Goal: Task Accomplishment & Management: Manage account settings

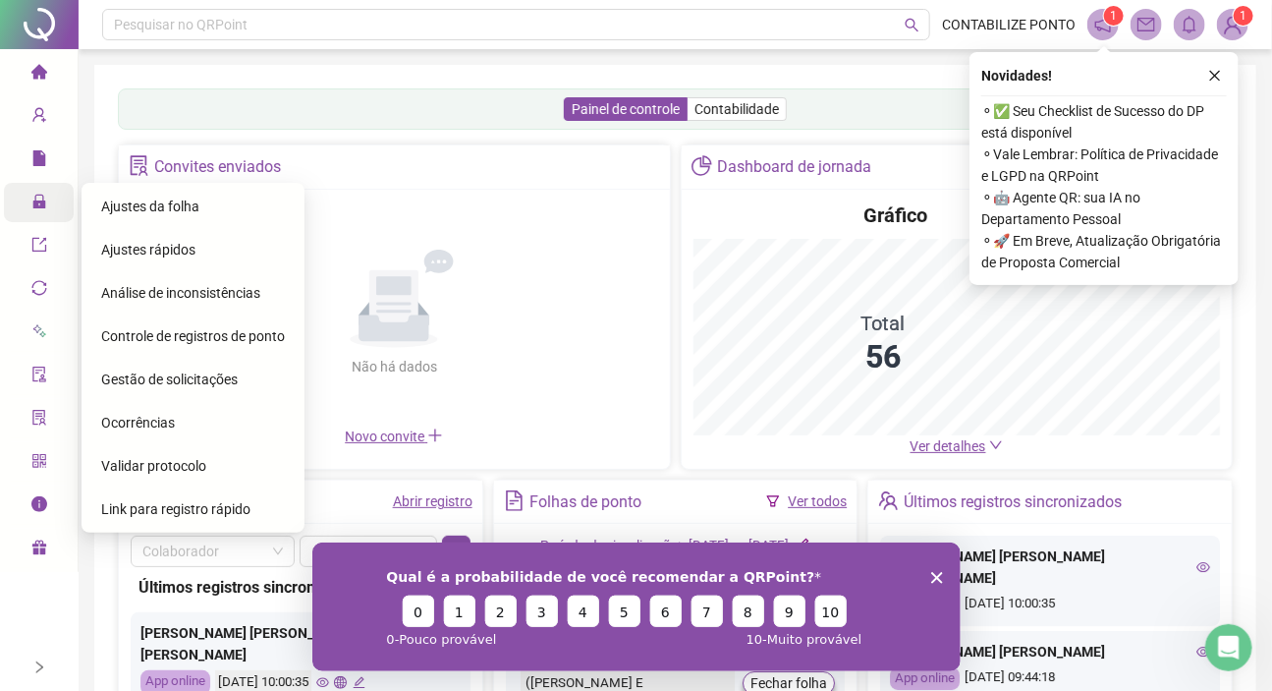
click at [28, 212] on div "Administração" at bounding box center [39, 202] width 70 height 39
click at [131, 378] on span "Gestão de solicitações" at bounding box center [169, 379] width 137 height 16
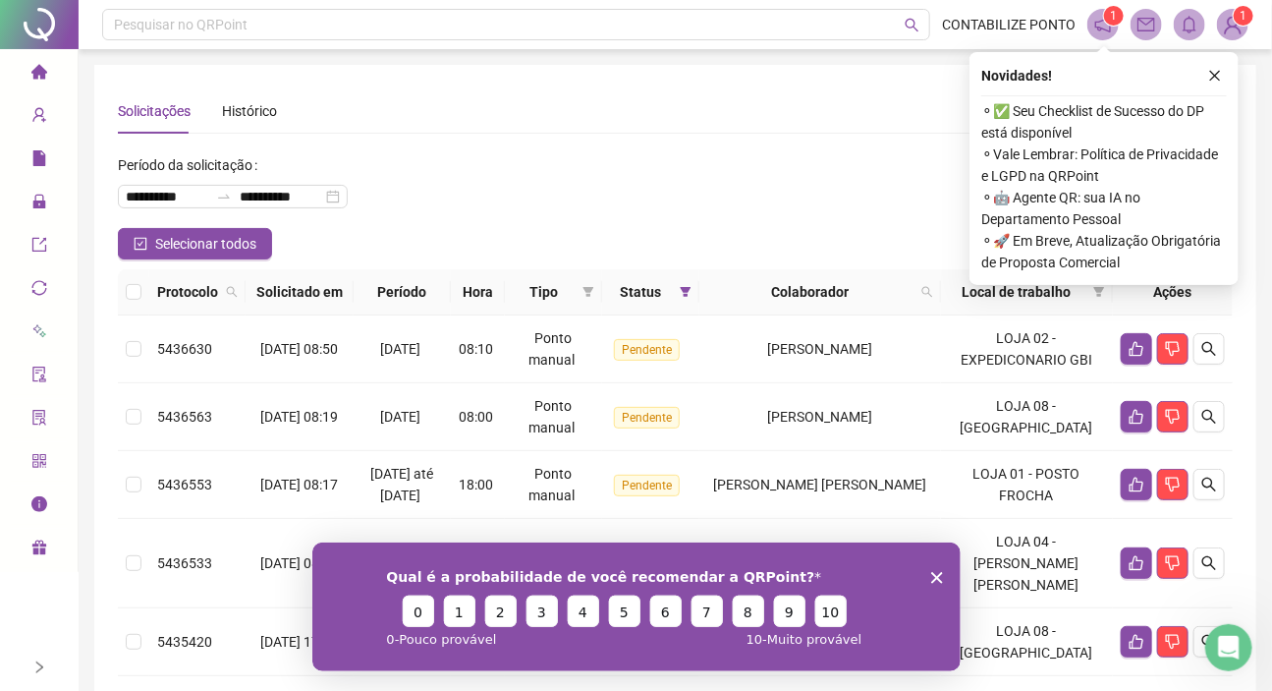
click at [938, 580] on polygon "Fechar inquérito" at bounding box center [936, 577] width 12 height 12
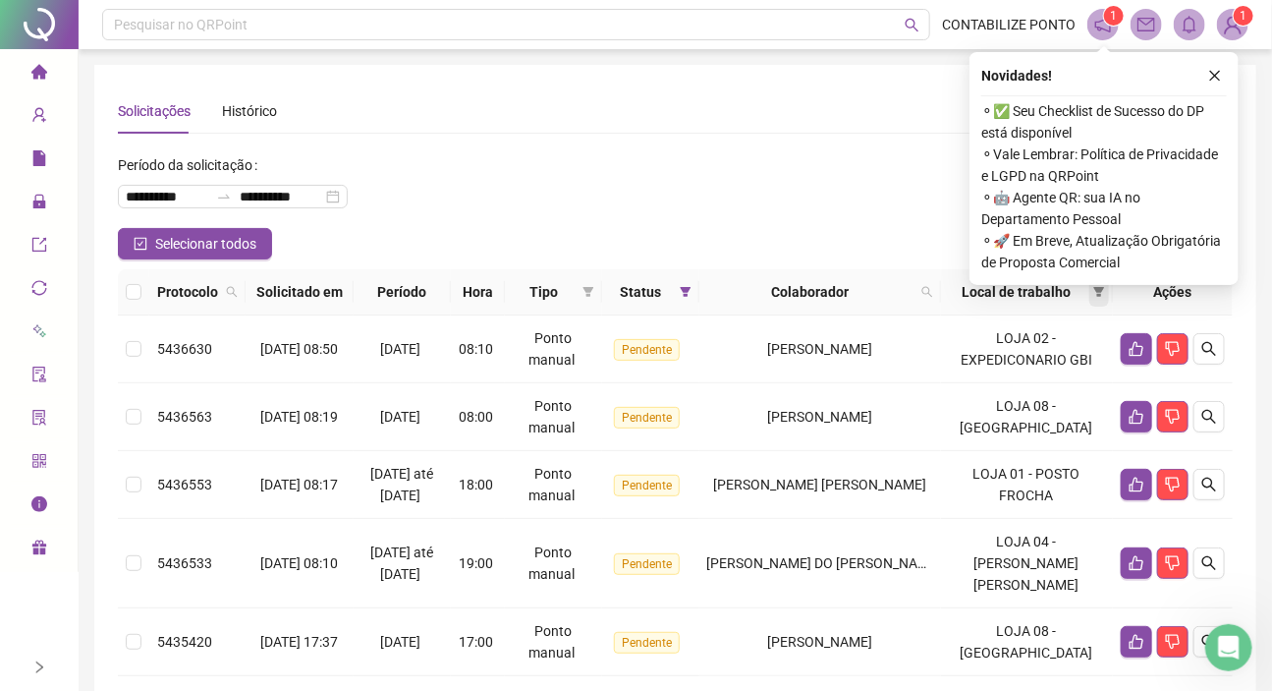
click at [1098, 293] on icon "filter" at bounding box center [1100, 292] width 12 height 12
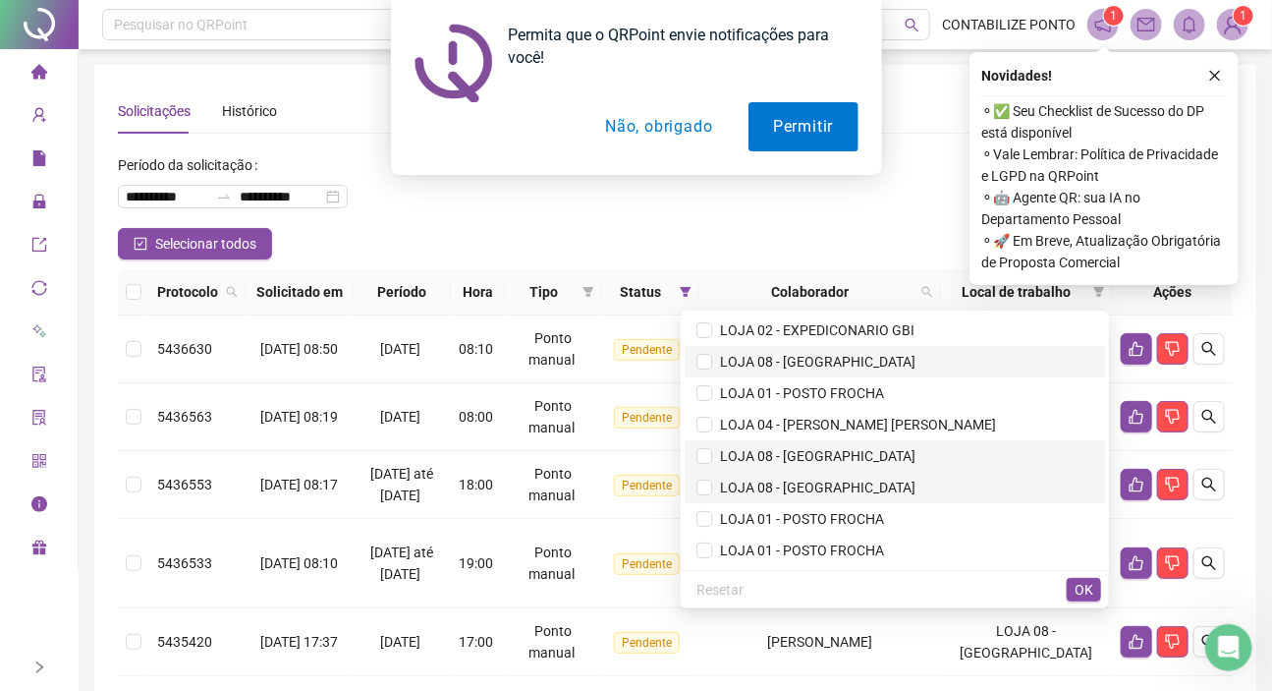
click at [797, 357] on span "LOJA 08 - [GEOGRAPHIC_DATA]" at bounding box center [813, 362] width 203 height 16
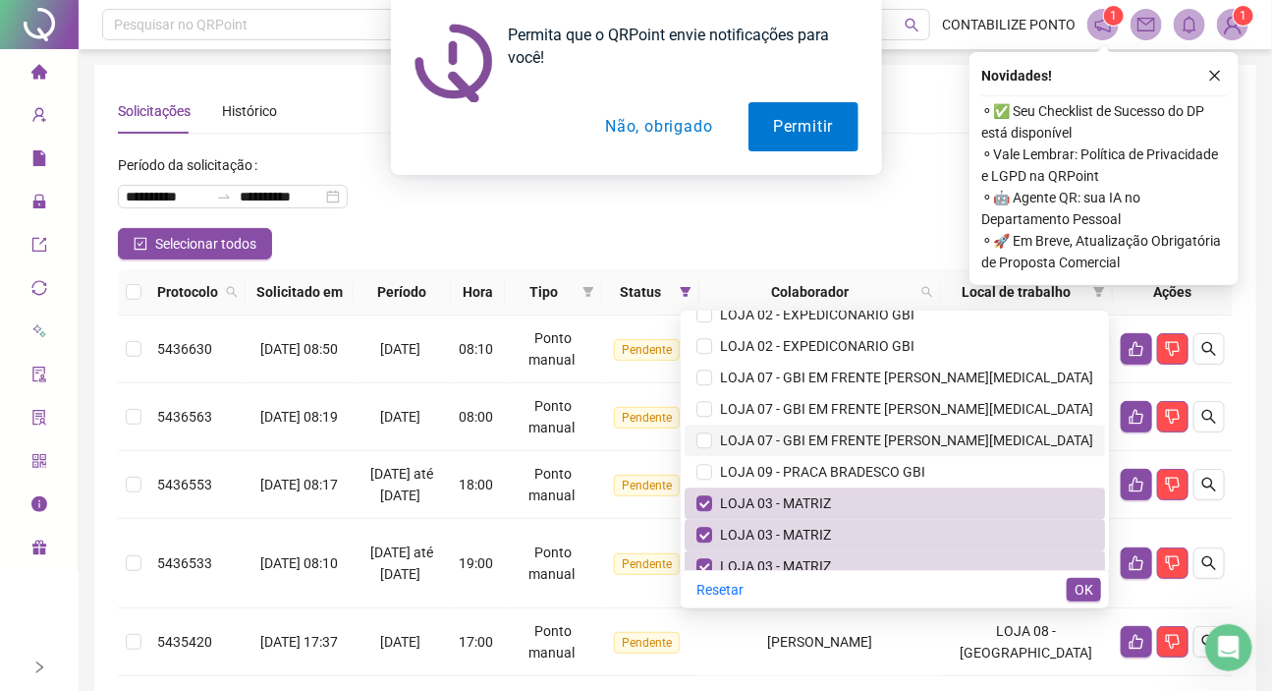
scroll to position [3036, 0]
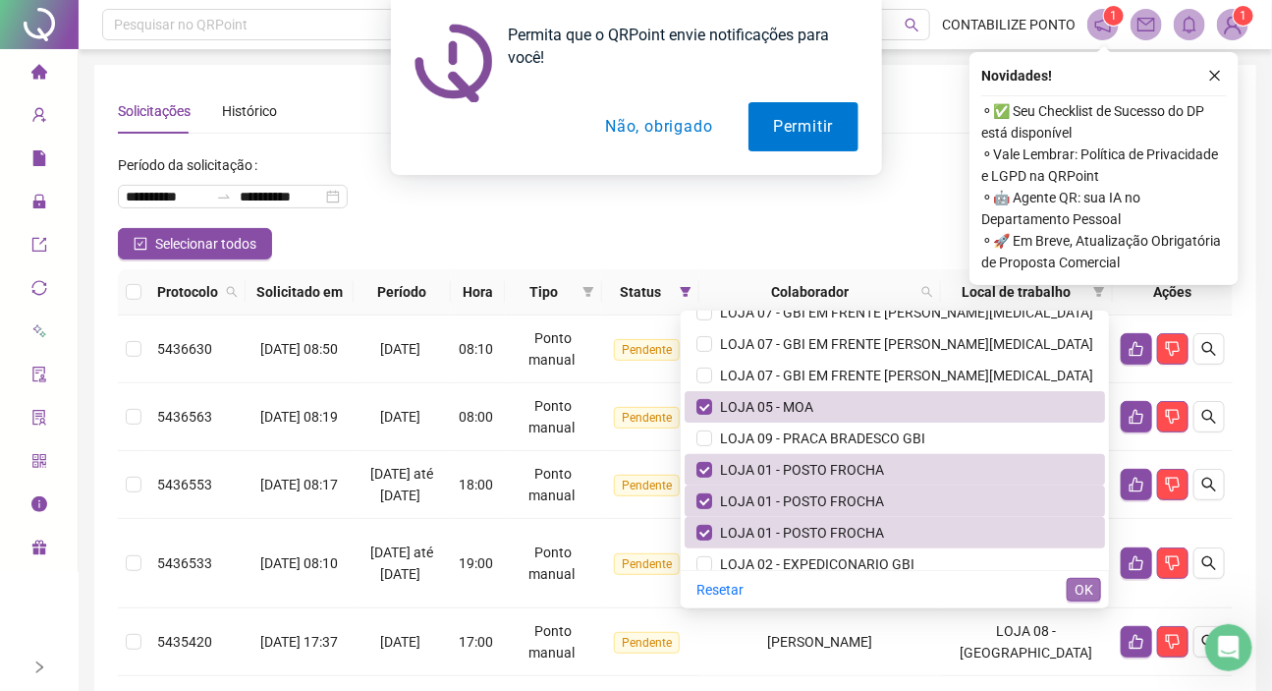
click at [1084, 587] on span "OK" at bounding box center [1084, 590] width 19 height 22
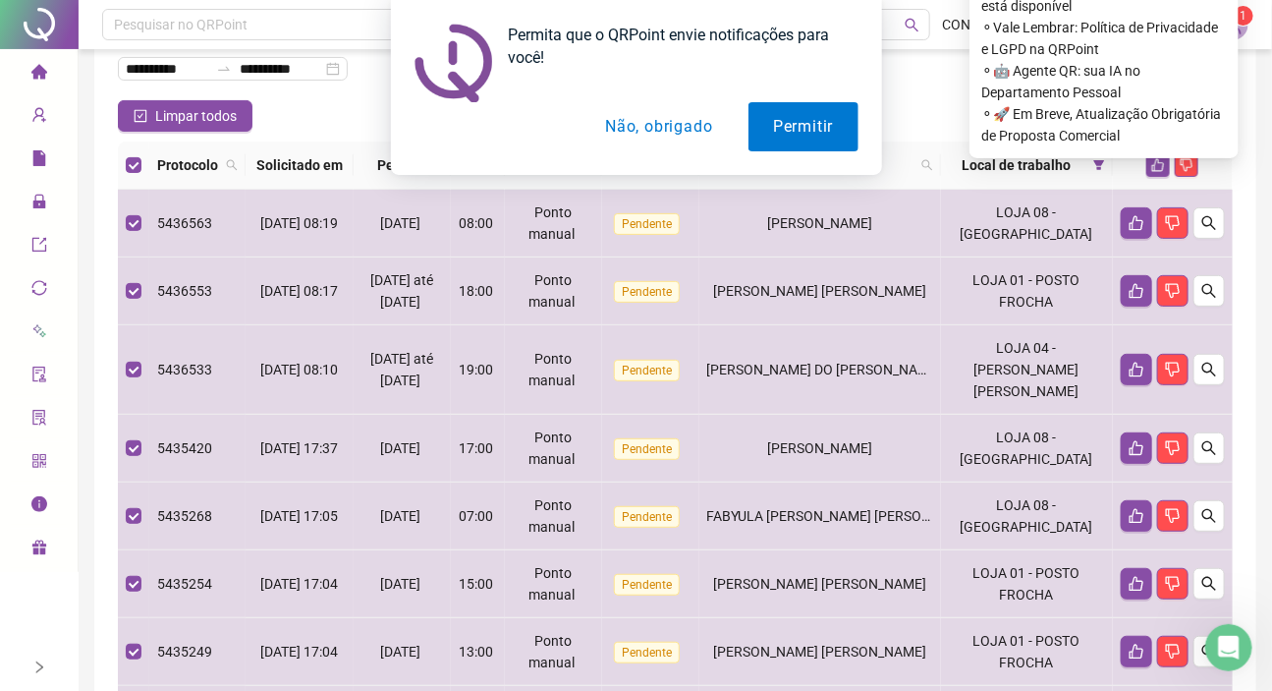
scroll to position [0, 0]
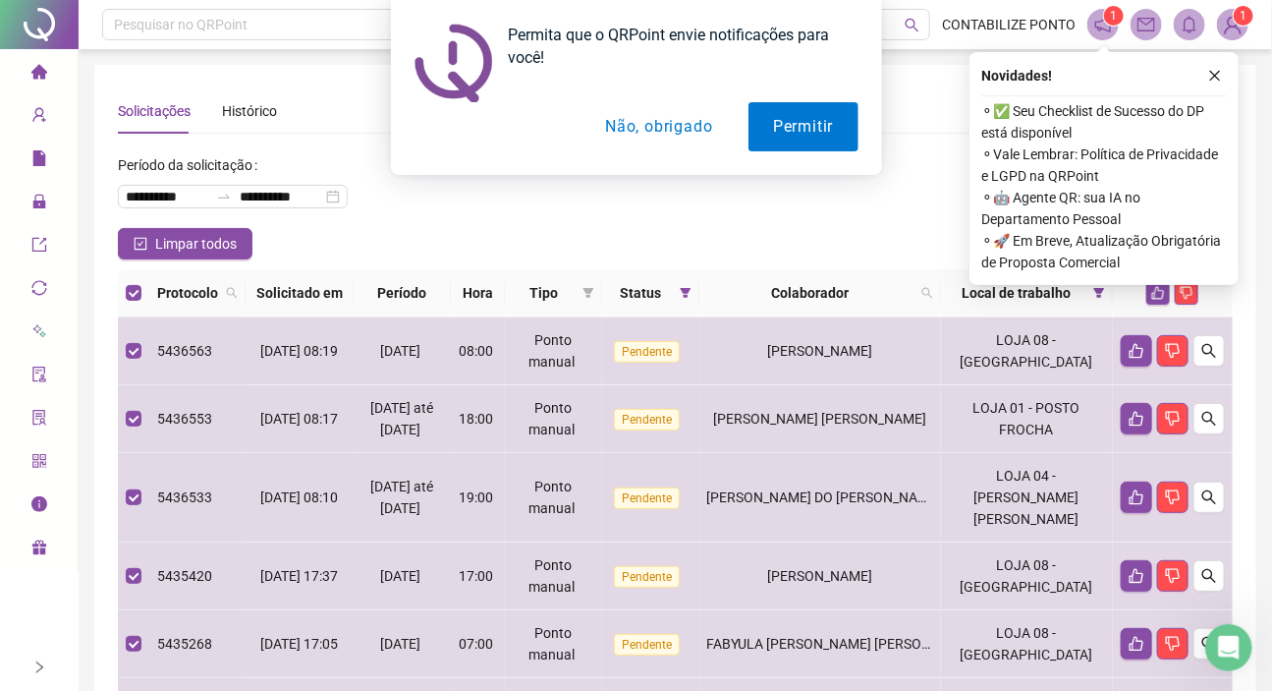
click at [1160, 298] on icon "like" at bounding box center [1159, 293] width 14 height 14
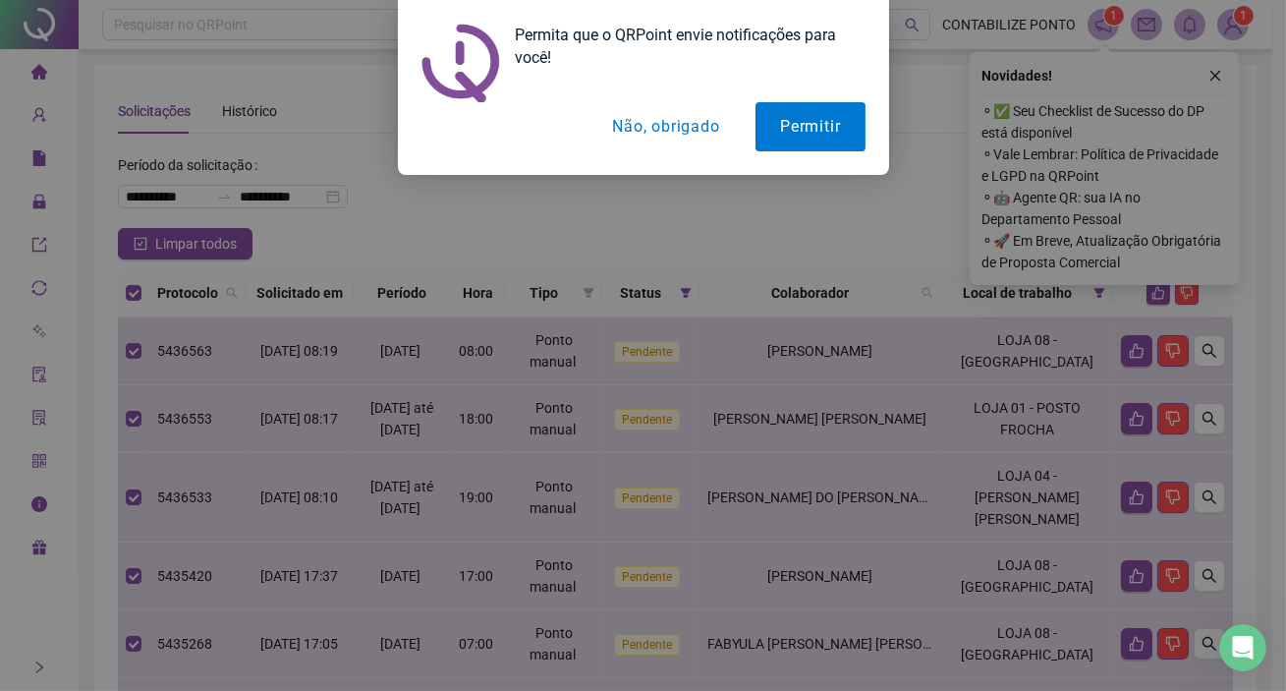
click at [668, 133] on button "Não, obrigado" at bounding box center [666, 126] width 156 height 49
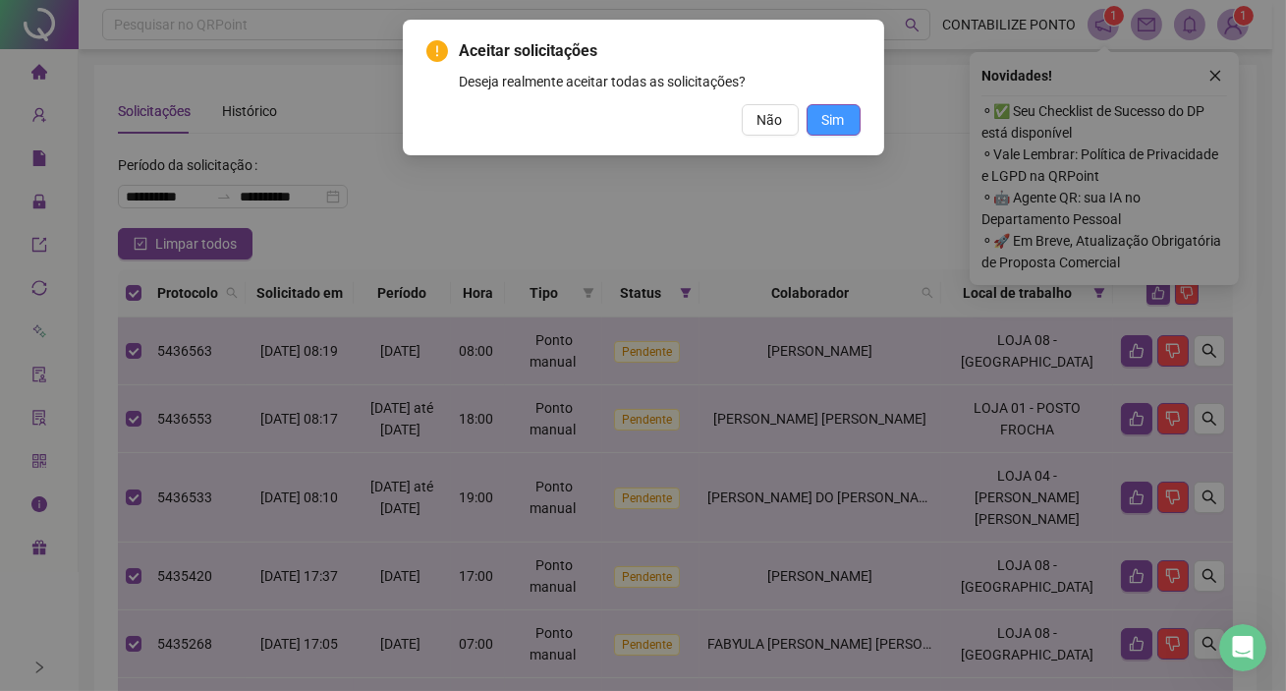
click at [841, 117] on span "Sim" at bounding box center [833, 120] width 23 height 22
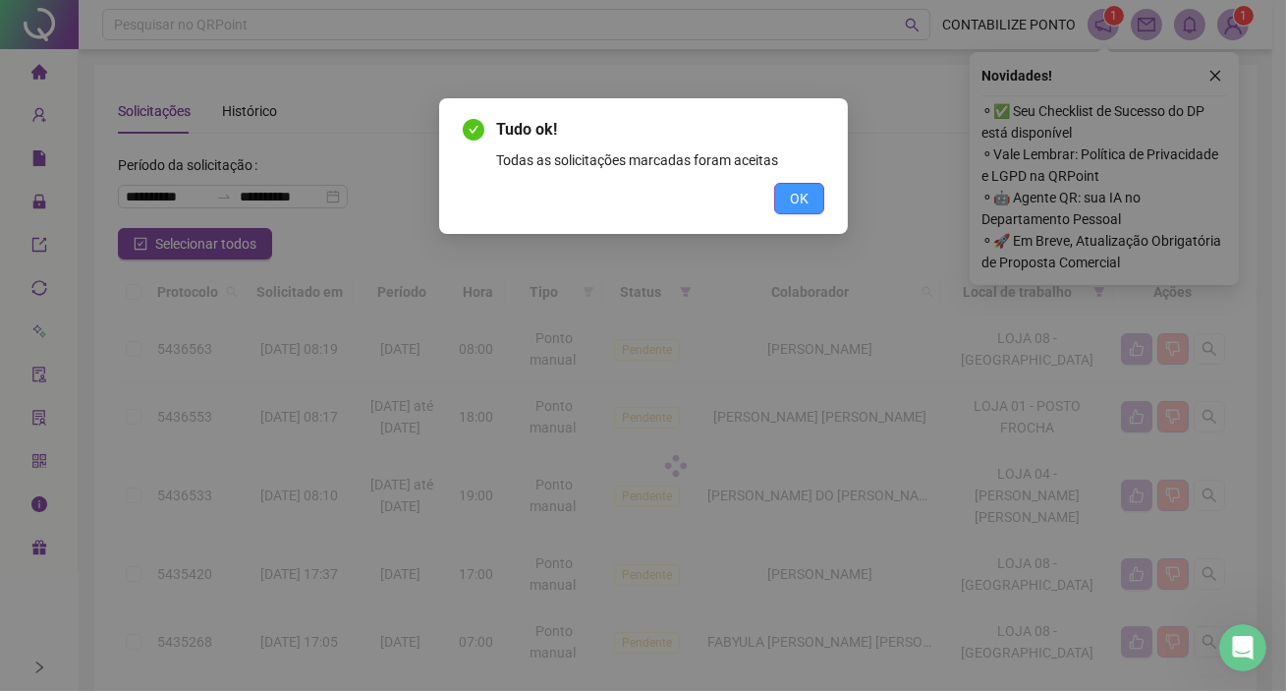
click at [815, 199] on button "OK" at bounding box center [799, 198] width 50 height 31
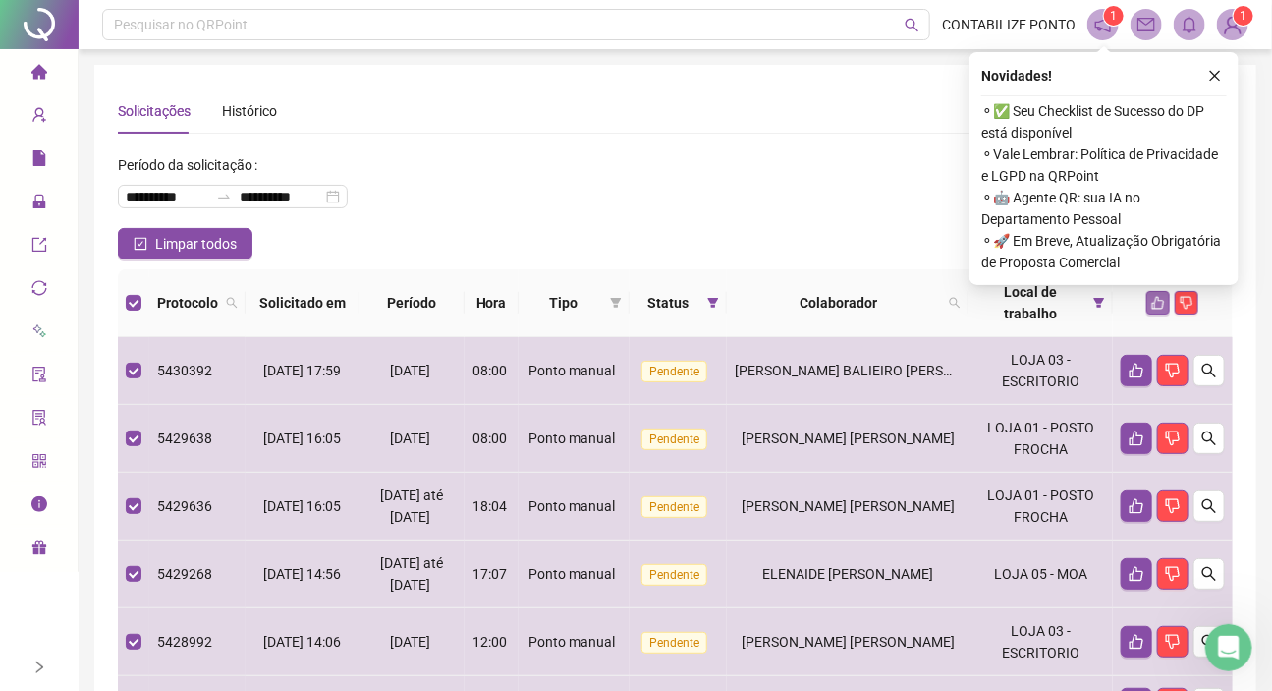
click at [1157, 309] on icon "like" at bounding box center [1159, 303] width 14 height 14
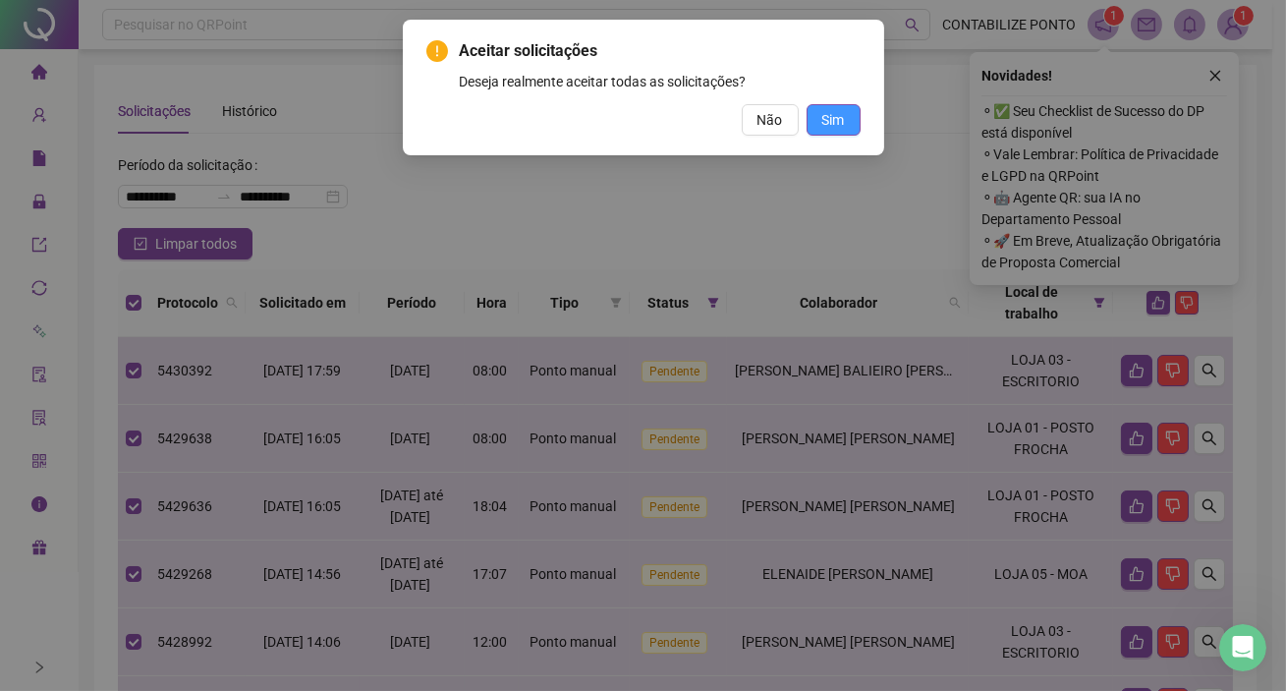
click at [835, 125] on span "Sim" at bounding box center [833, 120] width 23 height 22
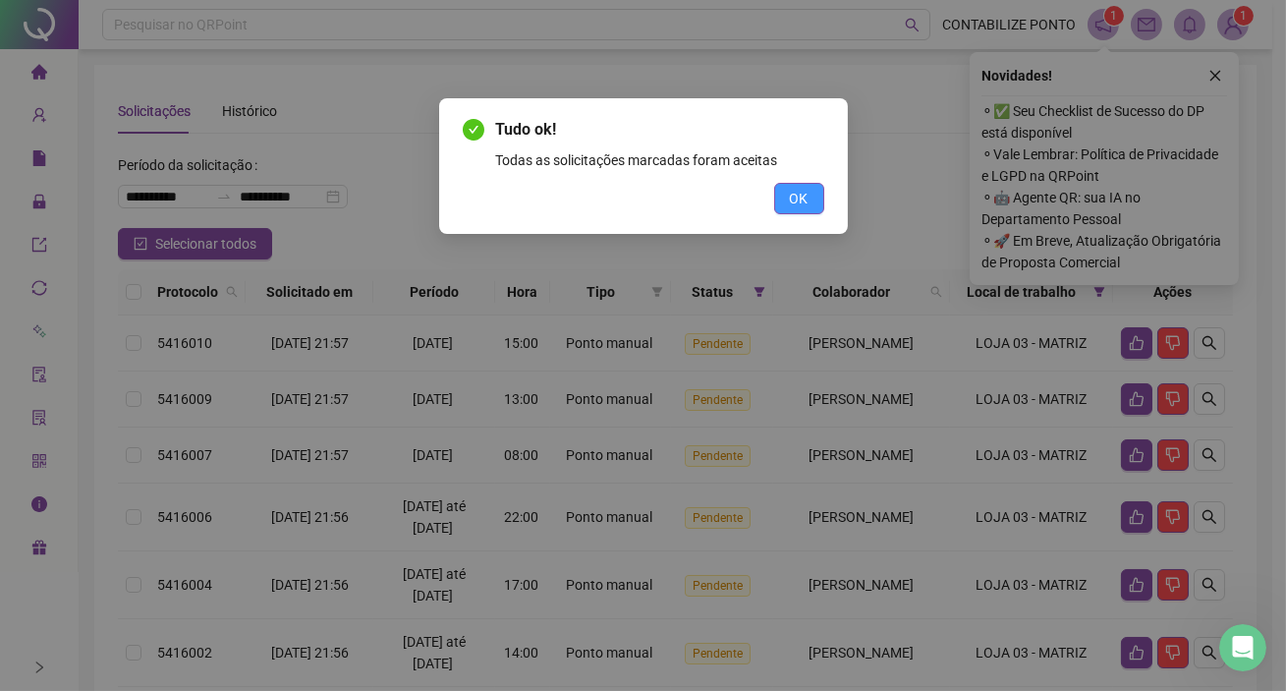
click at [792, 202] on span "OK" at bounding box center [799, 199] width 19 height 22
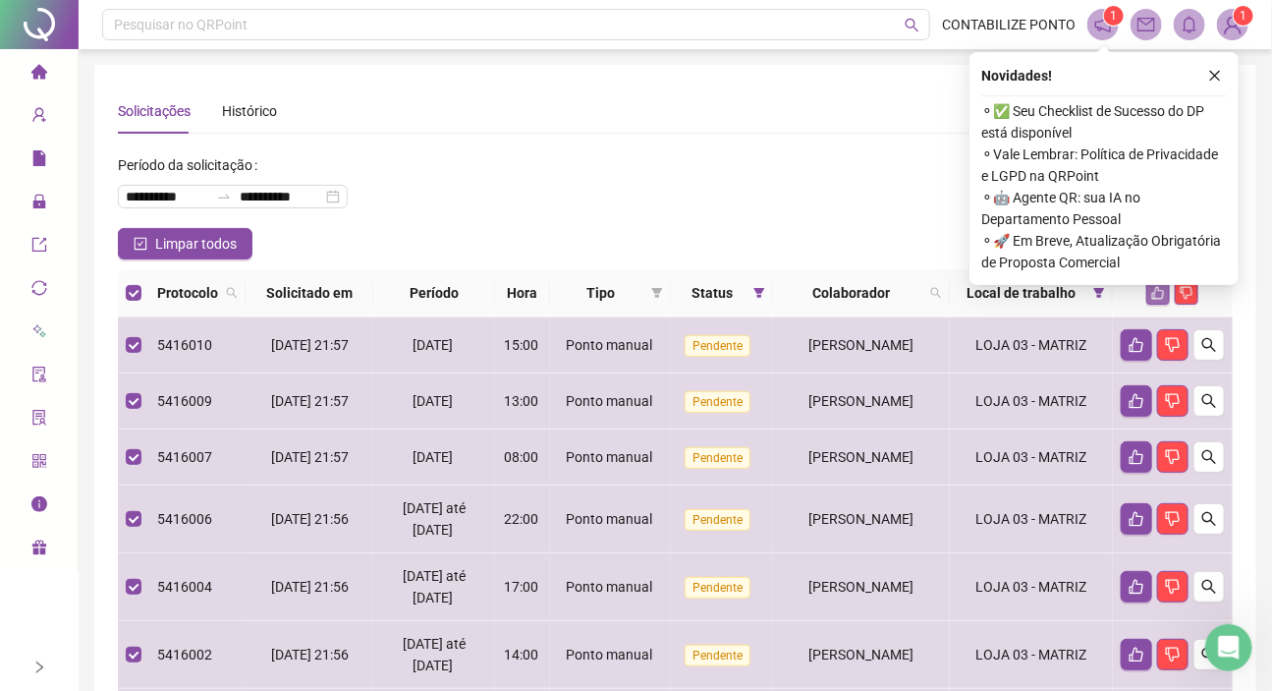
click at [1161, 296] on icon "like" at bounding box center [1159, 293] width 14 height 14
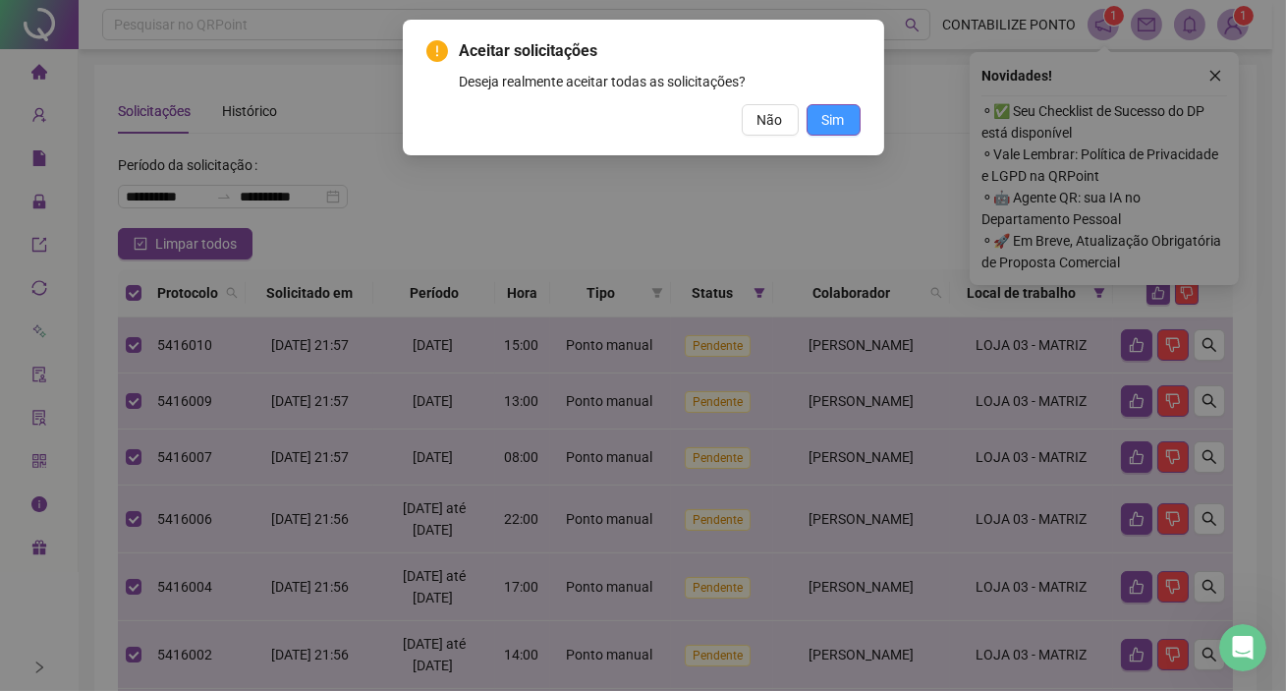
click at [822, 111] on span "Sim" at bounding box center [833, 120] width 23 height 22
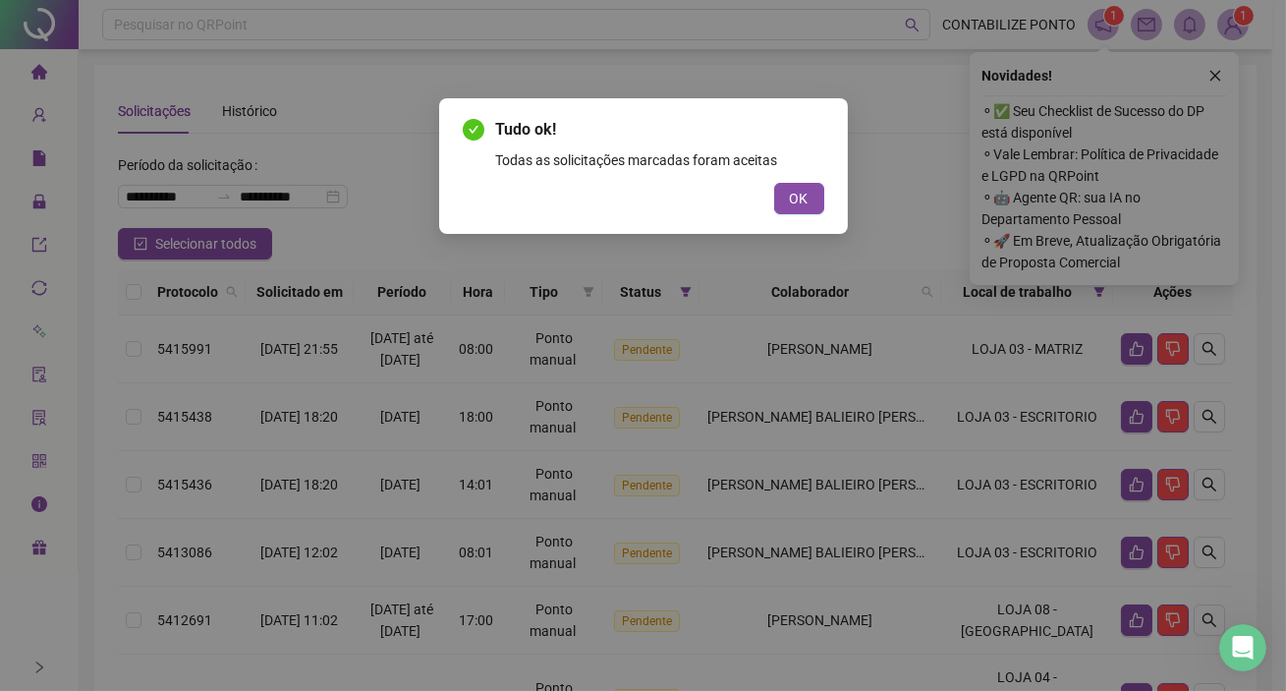
click at [815, 215] on div "Tudo ok! Todas as solicitações marcadas foram aceitas OK" at bounding box center [643, 166] width 409 height 136
click at [804, 210] on button "OK" at bounding box center [799, 198] width 50 height 31
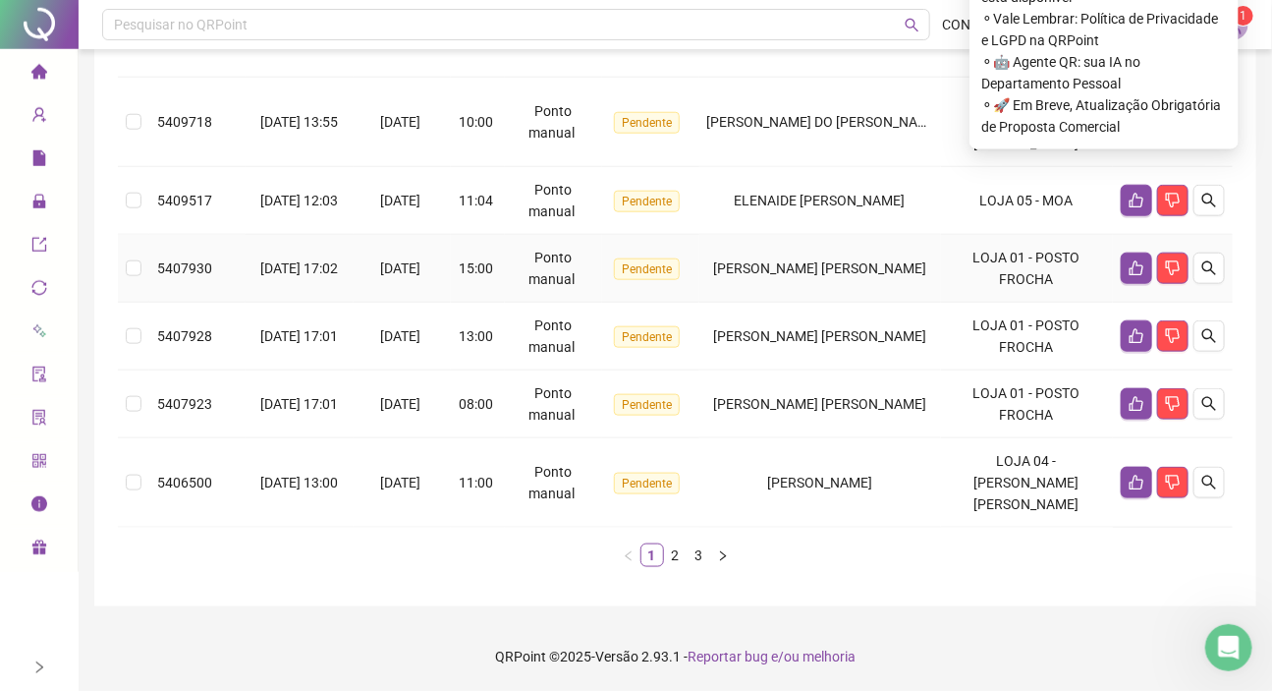
scroll to position [61, 0]
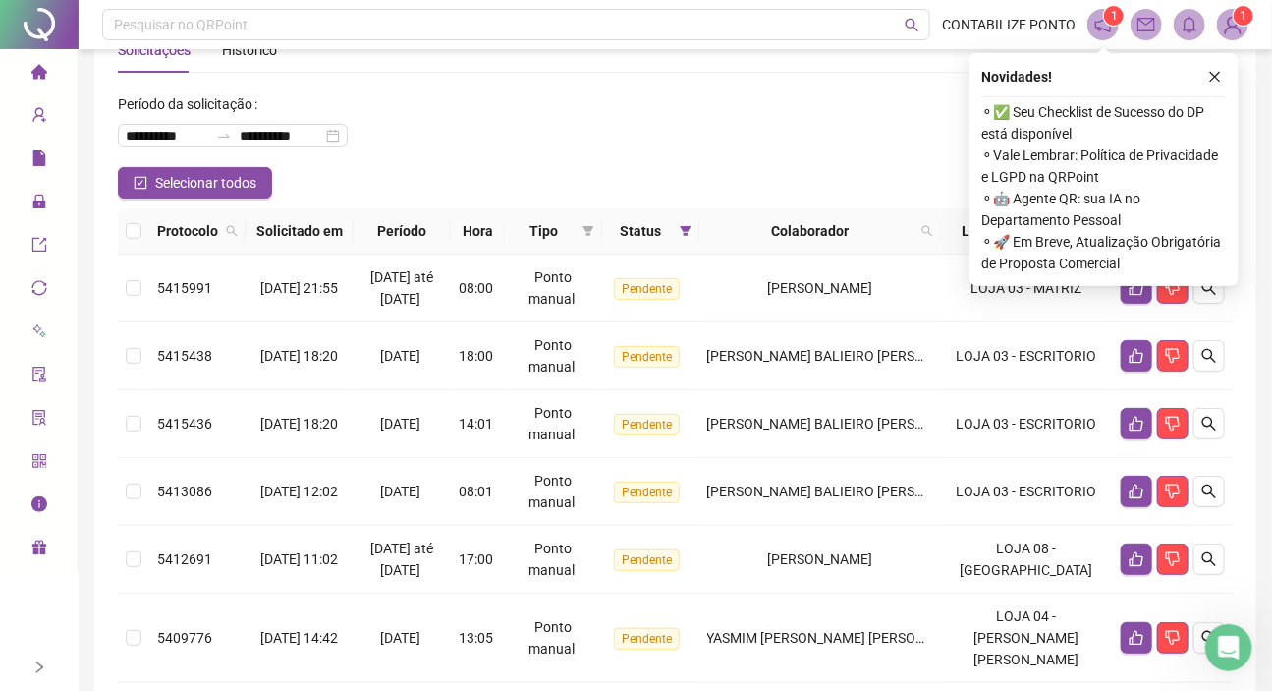
click at [122, 238] on th at bounding box center [133, 231] width 31 height 46
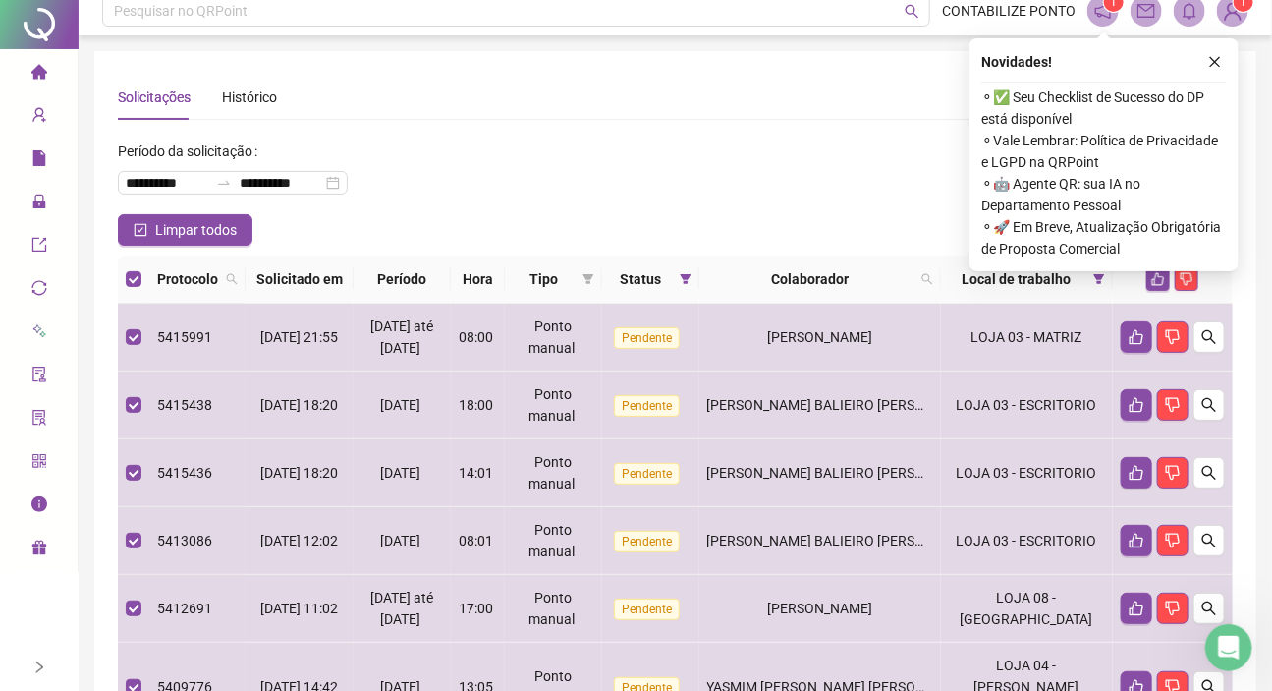
scroll to position [0, 0]
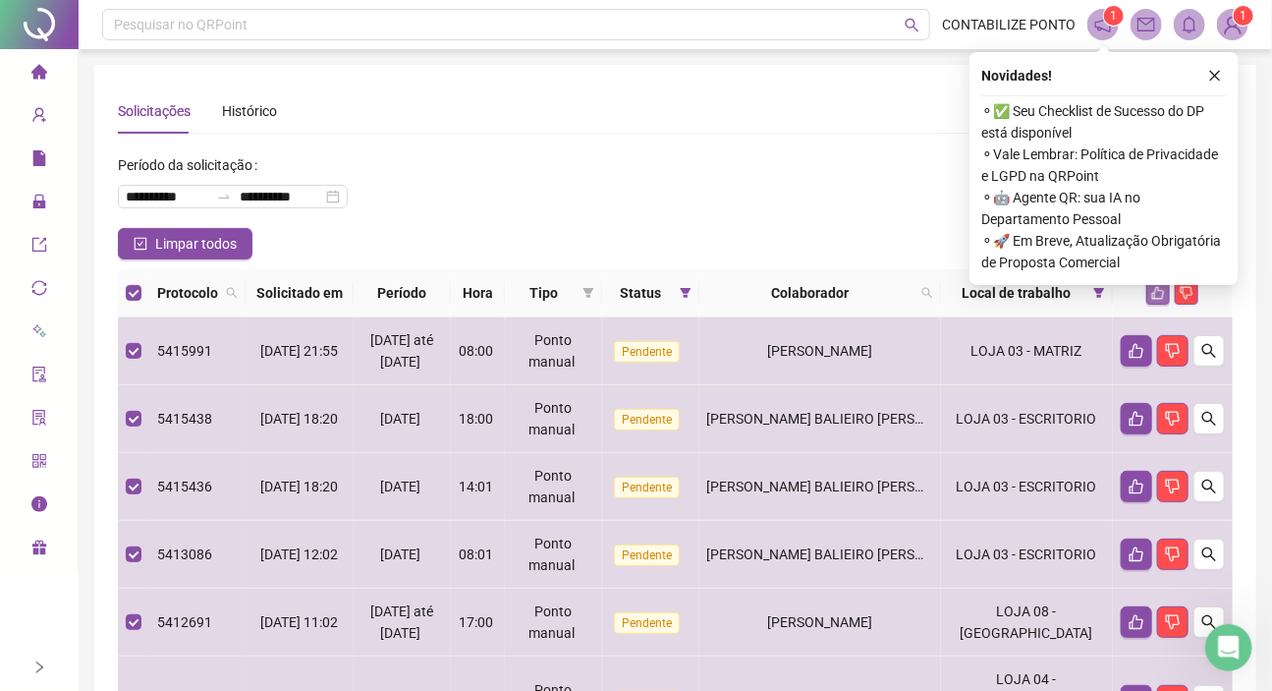
click at [1164, 311] on th at bounding box center [1173, 293] width 120 height 48
click at [1165, 300] on icon "like" at bounding box center [1159, 293] width 14 height 14
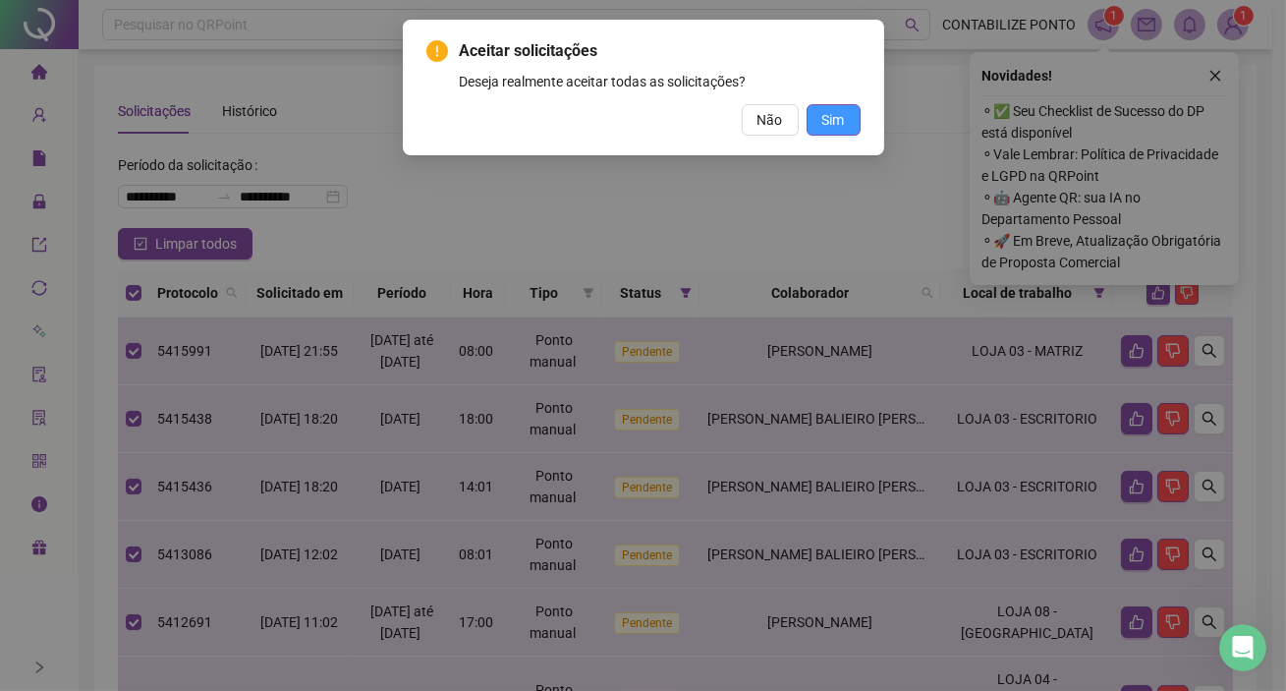
click at [840, 122] on span "Sim" at bounding box center [833, 120] width 23 height 22
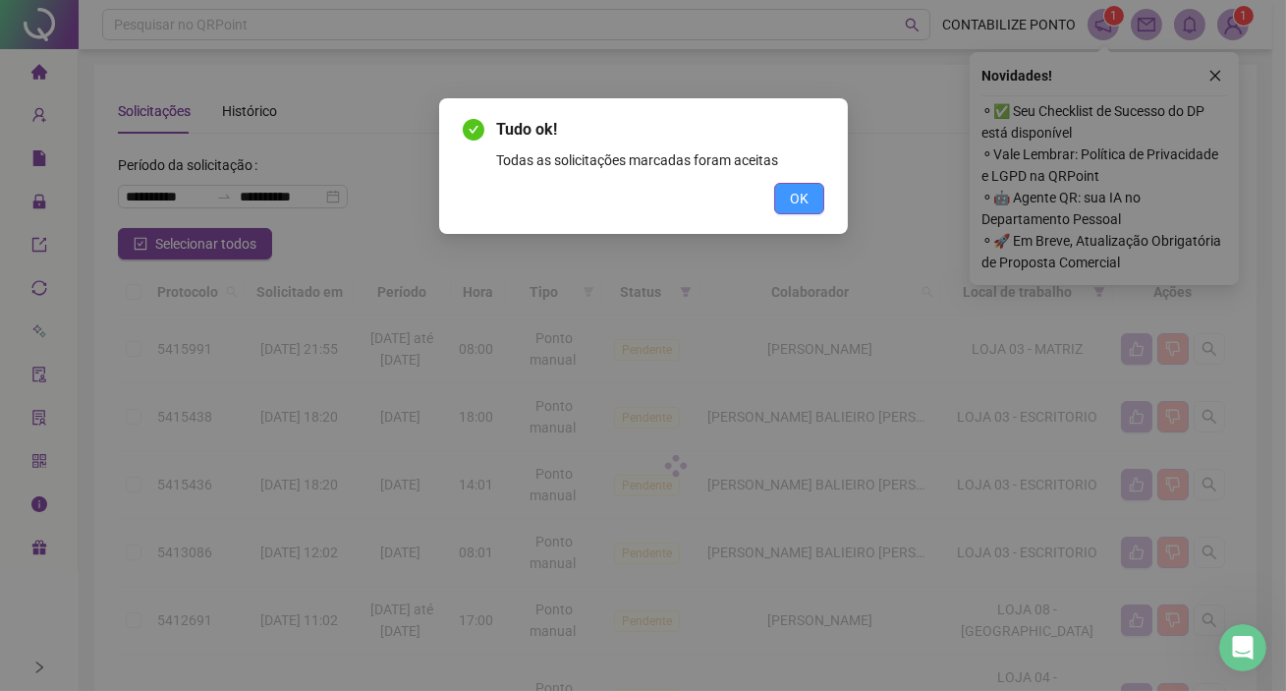
click at [783, 189] on button "OK" at bounding box center [799, 198] width 50 height 31
click at [791, 201] on span "OK" at bounding box center [799, 199] width 19 height 22
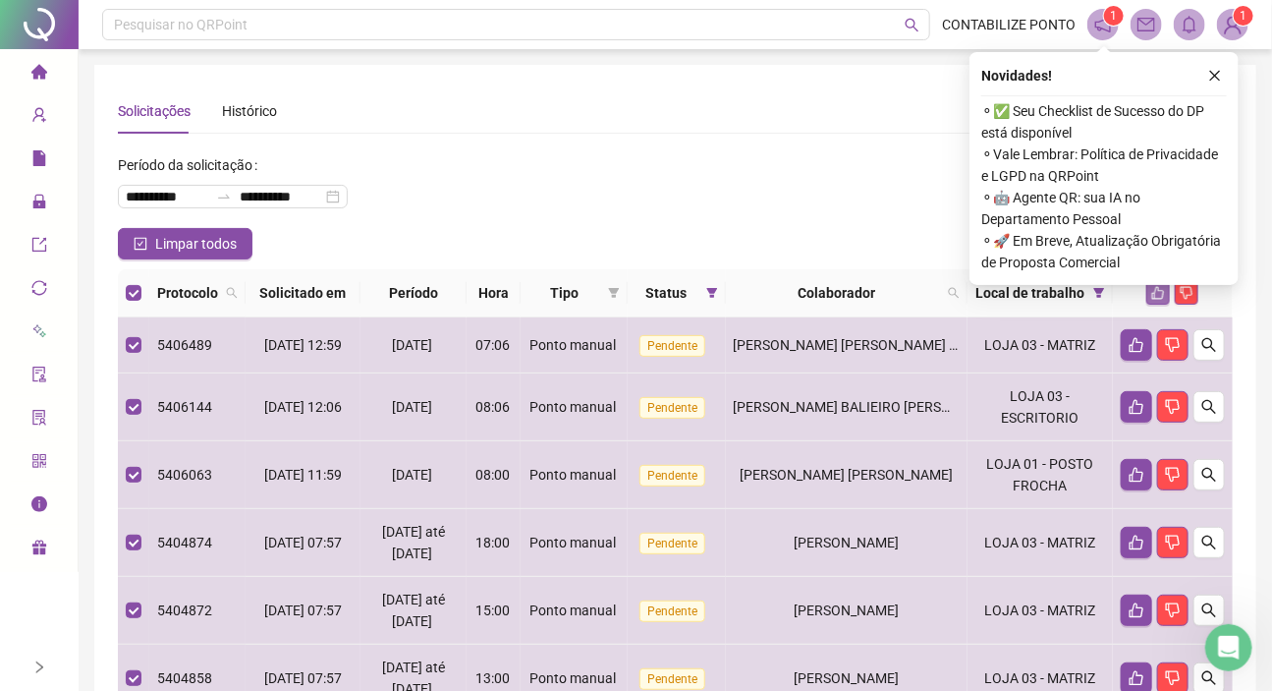
click at [1152, 300] on icon "like" at bounding box center [1159, 293] width 14 height 14
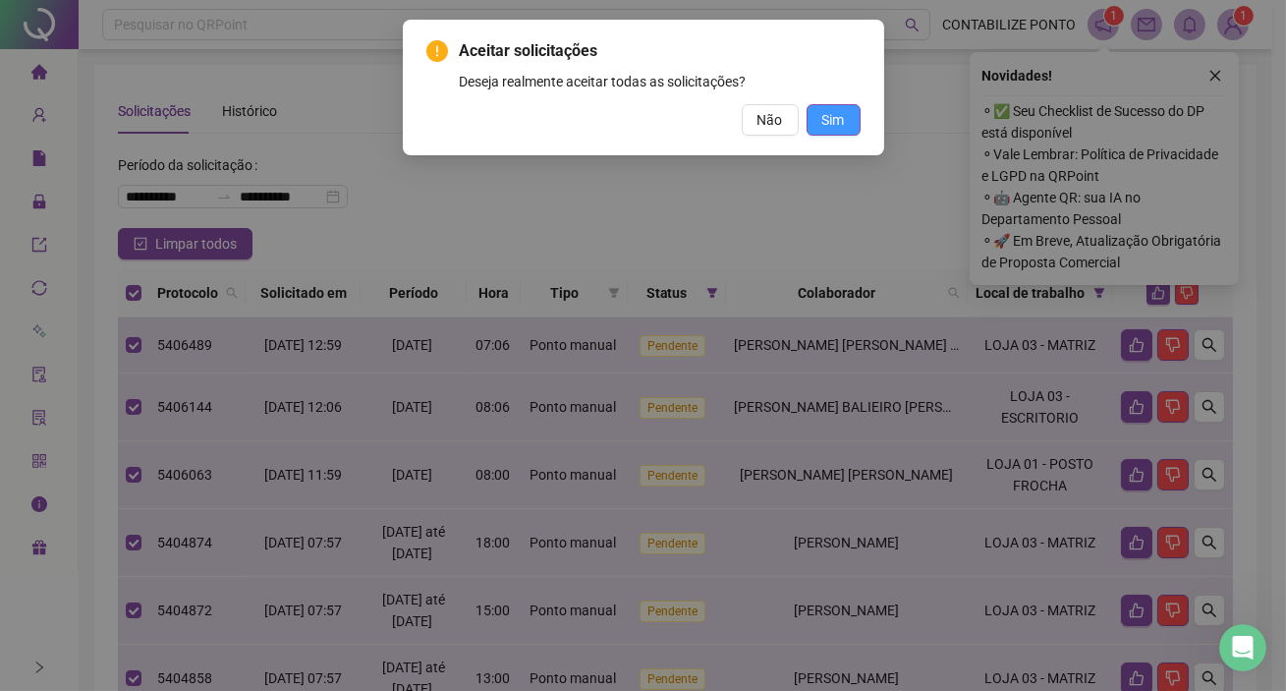
click at [827, 123] on span "Sim" at bounding box center [833, 120] width 23 height 22
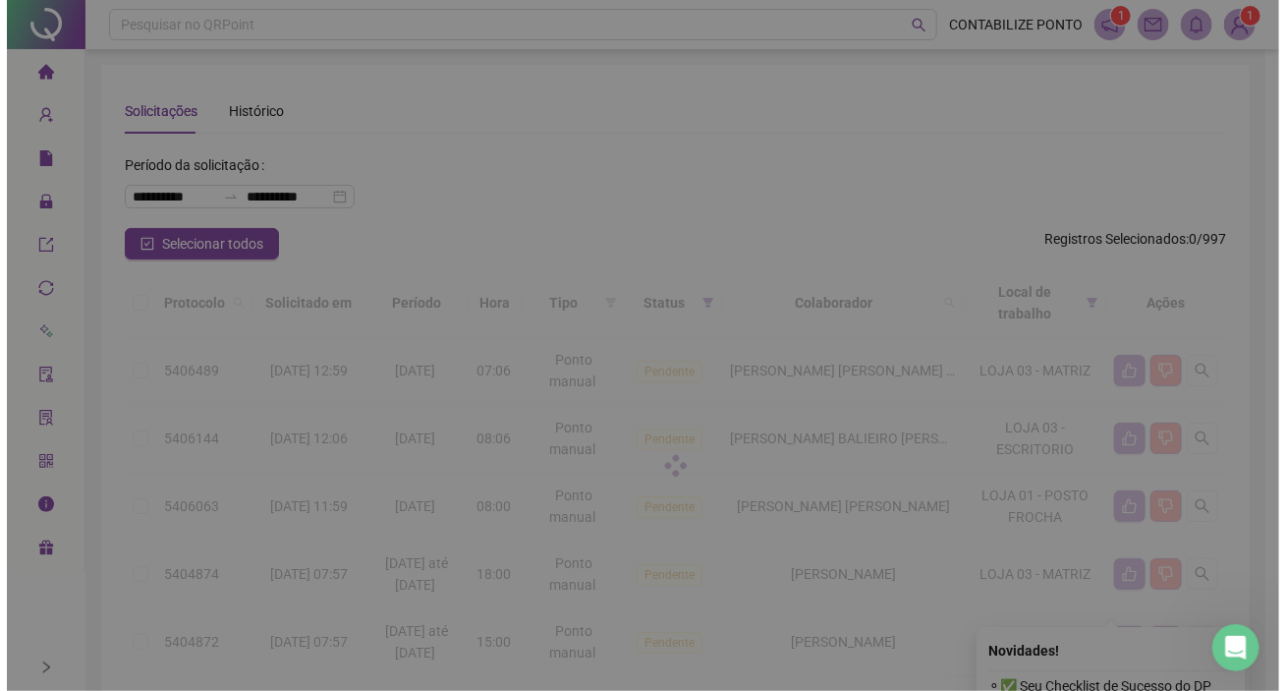
scroll to position [621, 0]
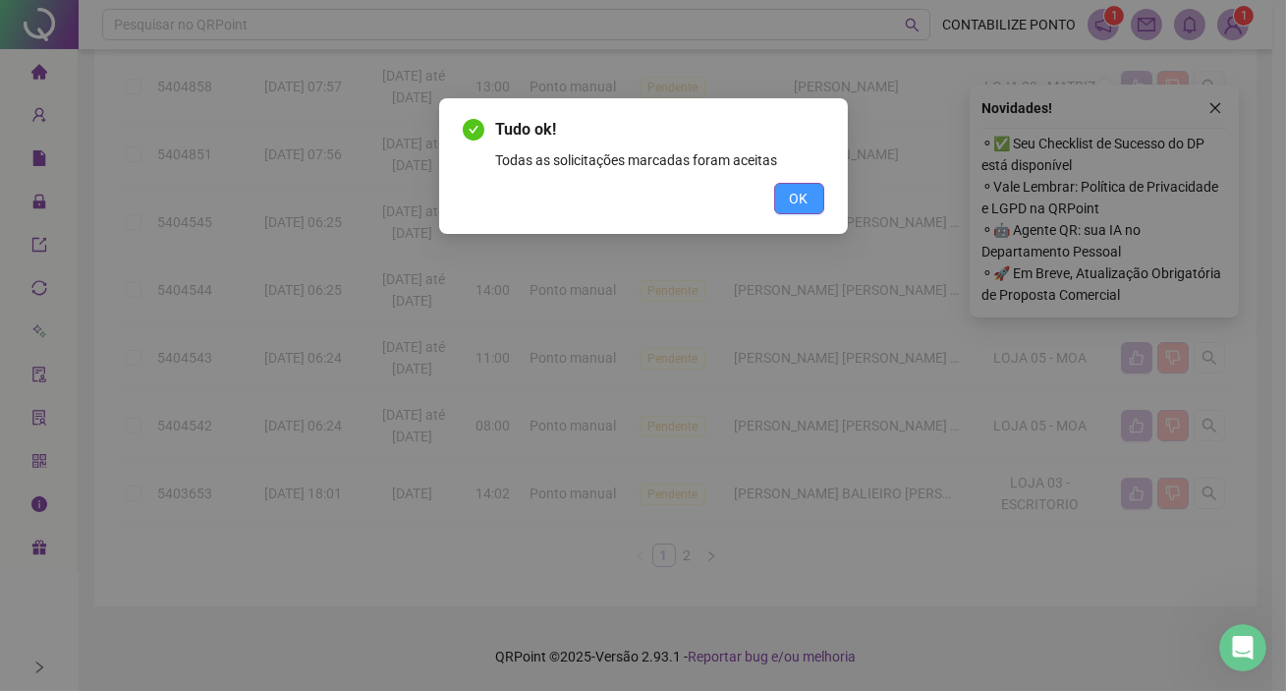
click at [795, 199] on span "OK" at bounding box center [799, 199] width 19 height 22
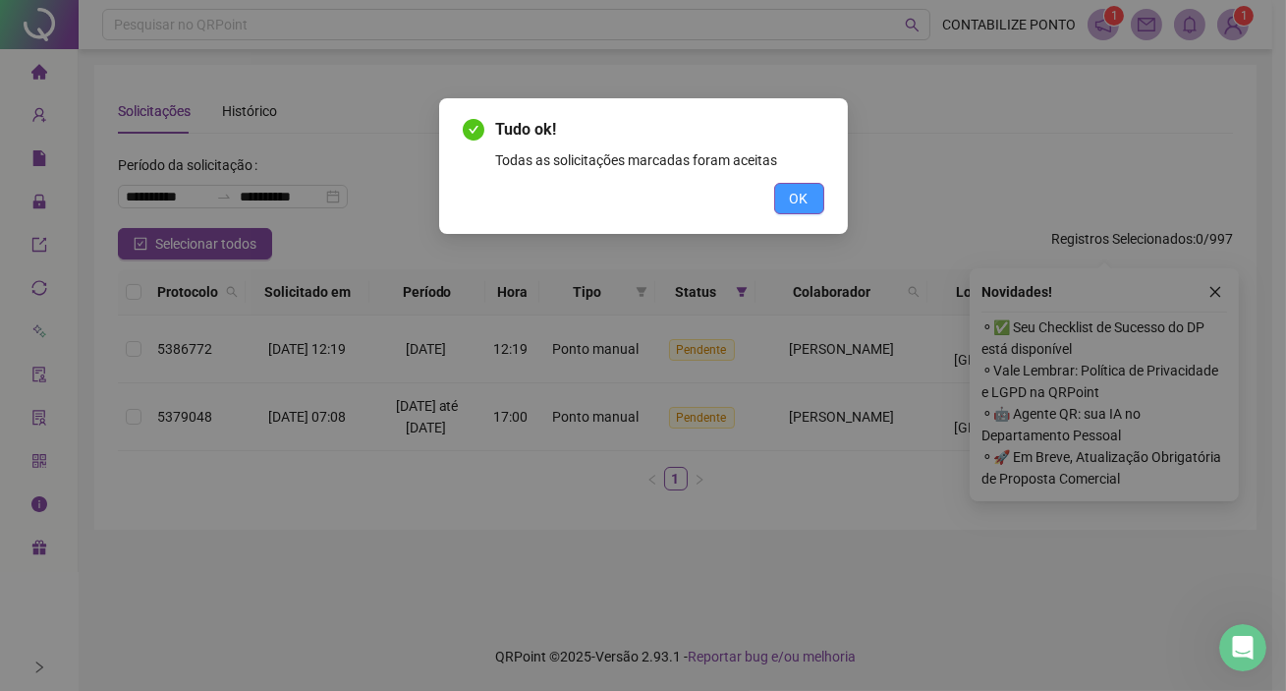
scroll to position [0, 0]
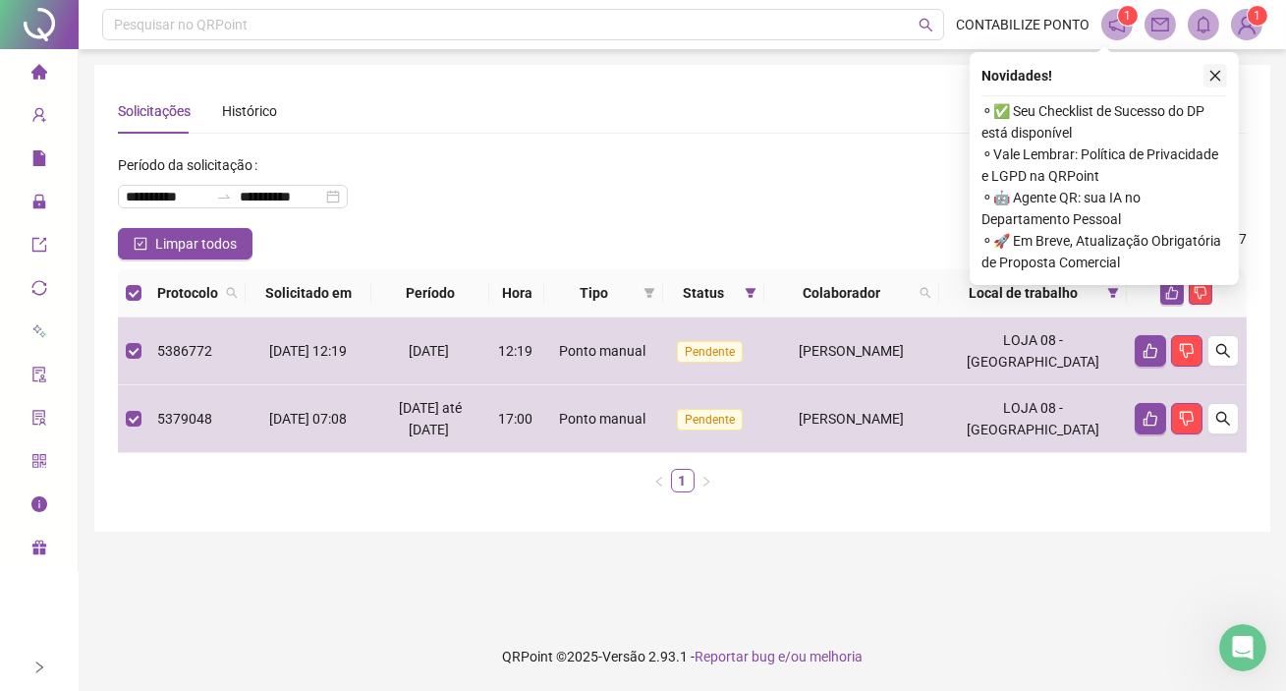
click at [1211, 74] on icon "close" at bounding box center [1216, 76] width 14 height 14
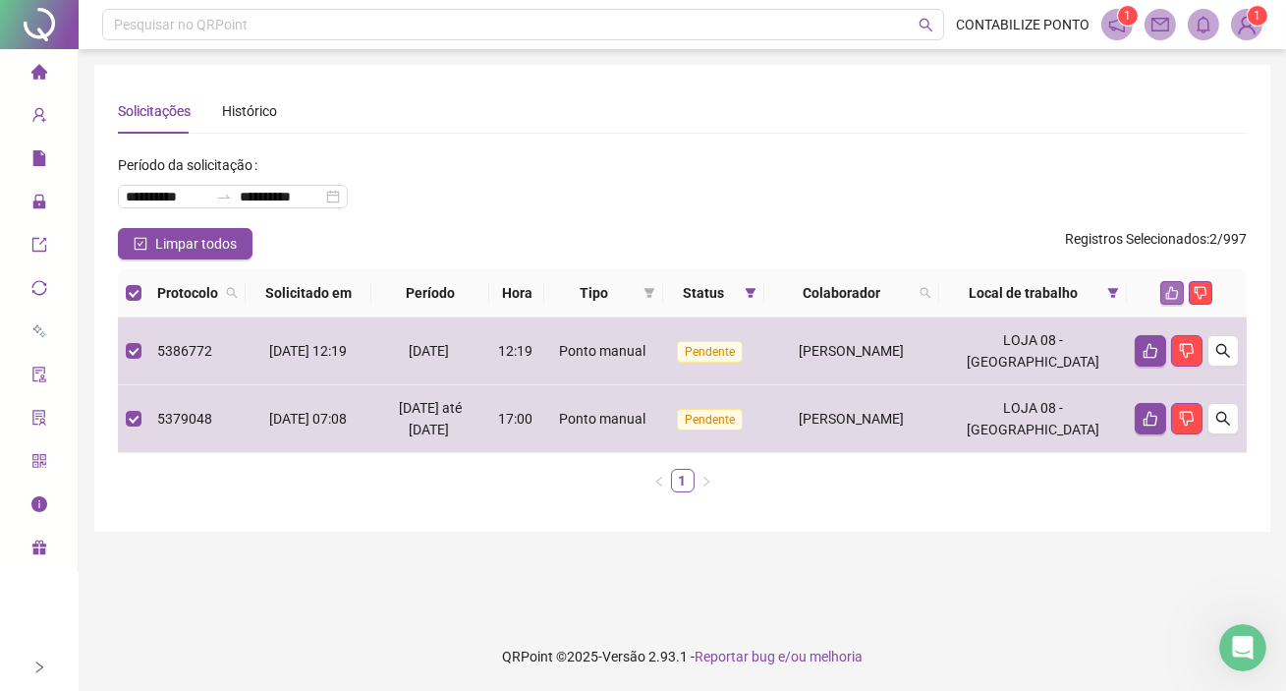
click at [1163, 286] on button "button" at bounding box center [1172, 293] width 24 height 24
click at [1167, 288] on icon "like" at bounding box center [1172, 293] width 14 height 14
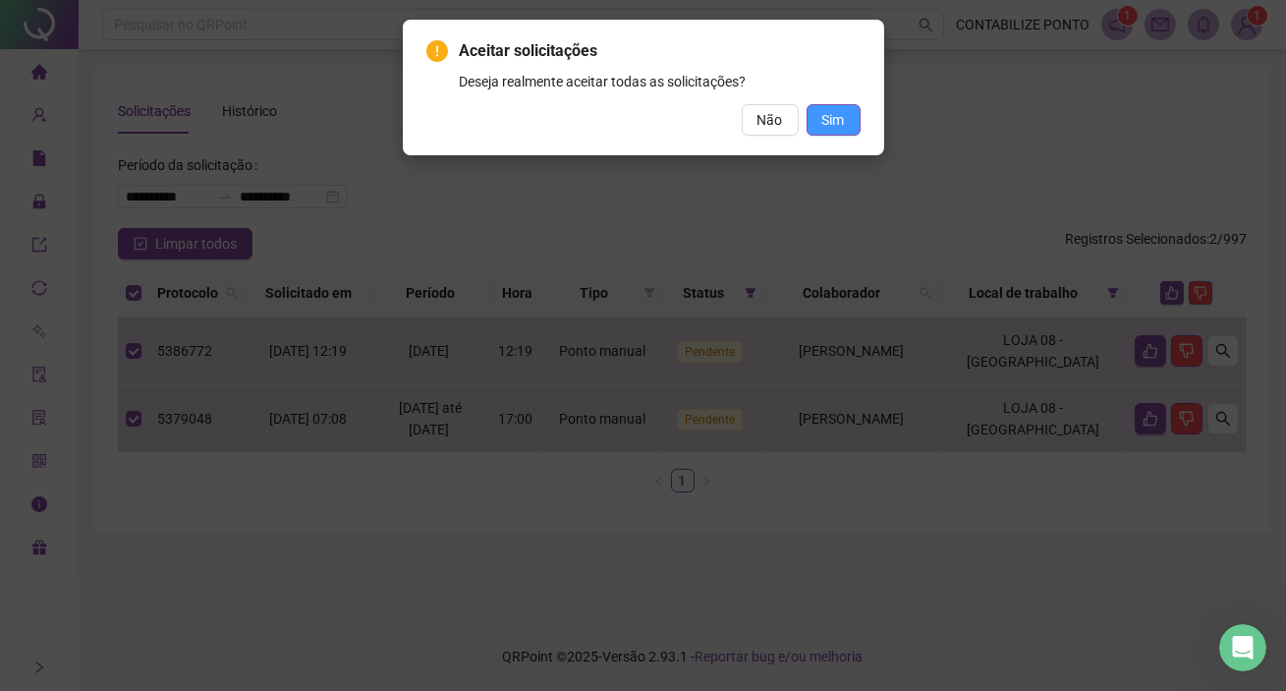
click at [835, 129] on span "Sim" at bounding box center [833, 120] width 23 height 22
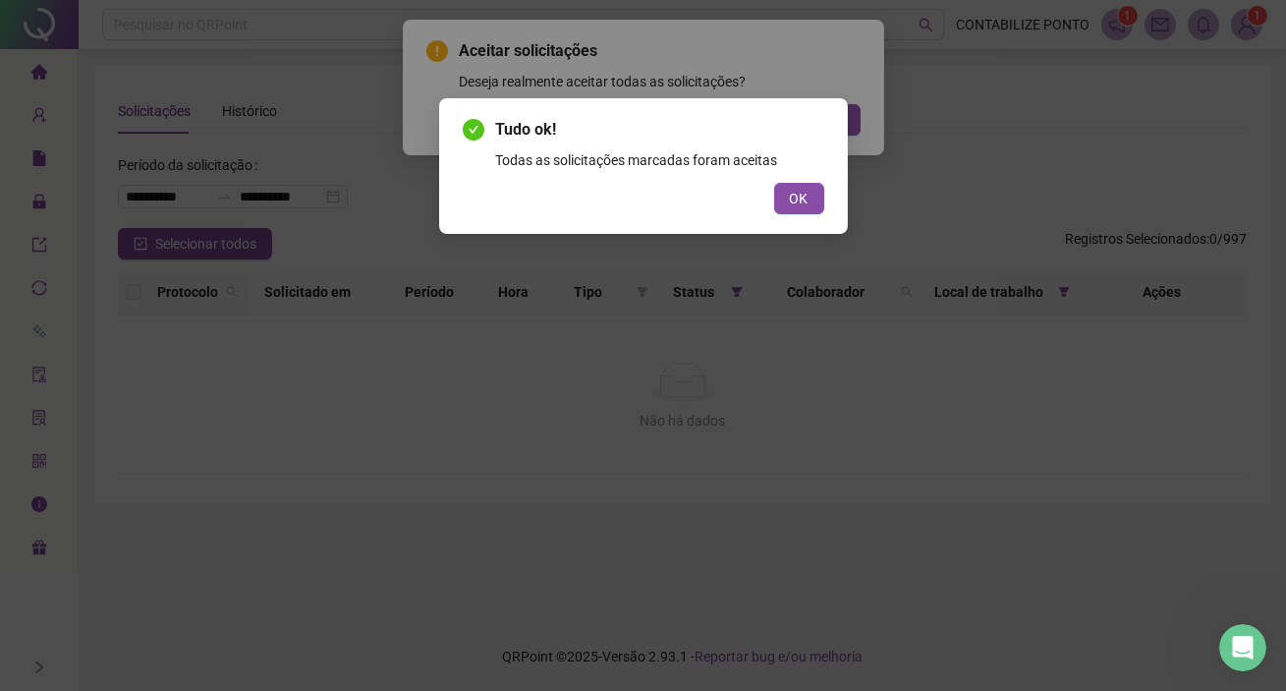
click at [774, 183] on button "OK" at bounding box center [799, 198] width 50 height 31
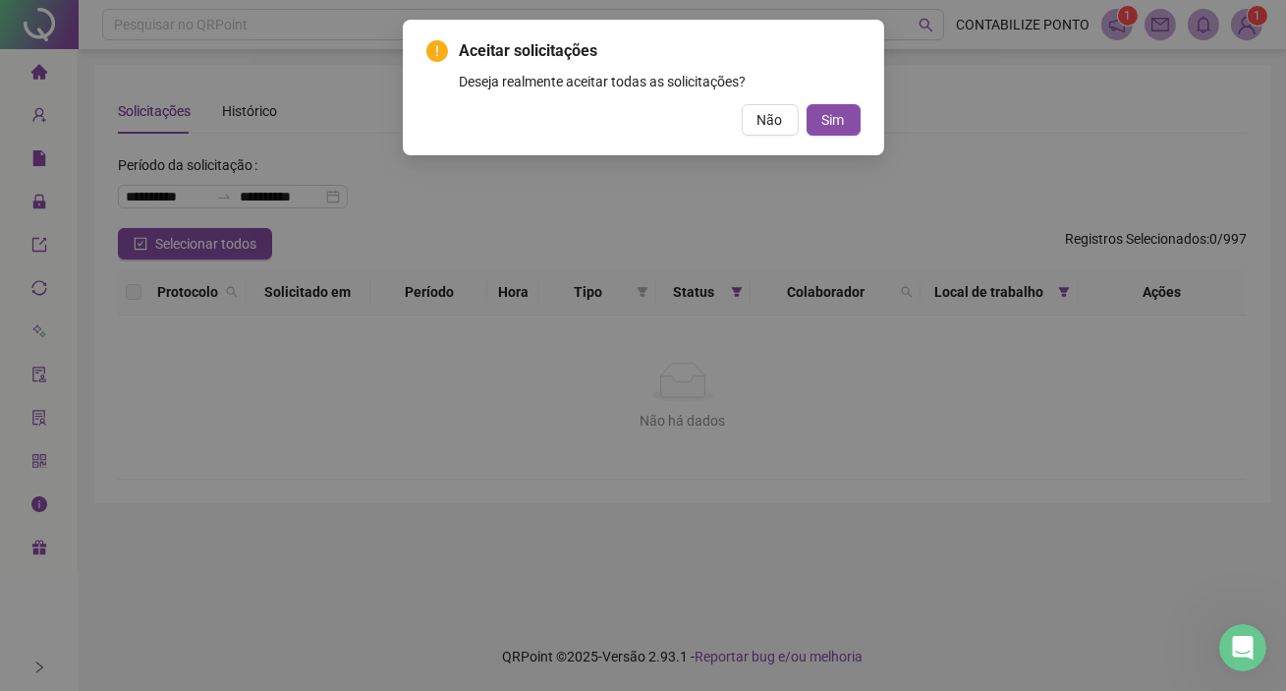
click at [834, 128] on span "Sim" at bounding box center [833, 120] width 23 height 22
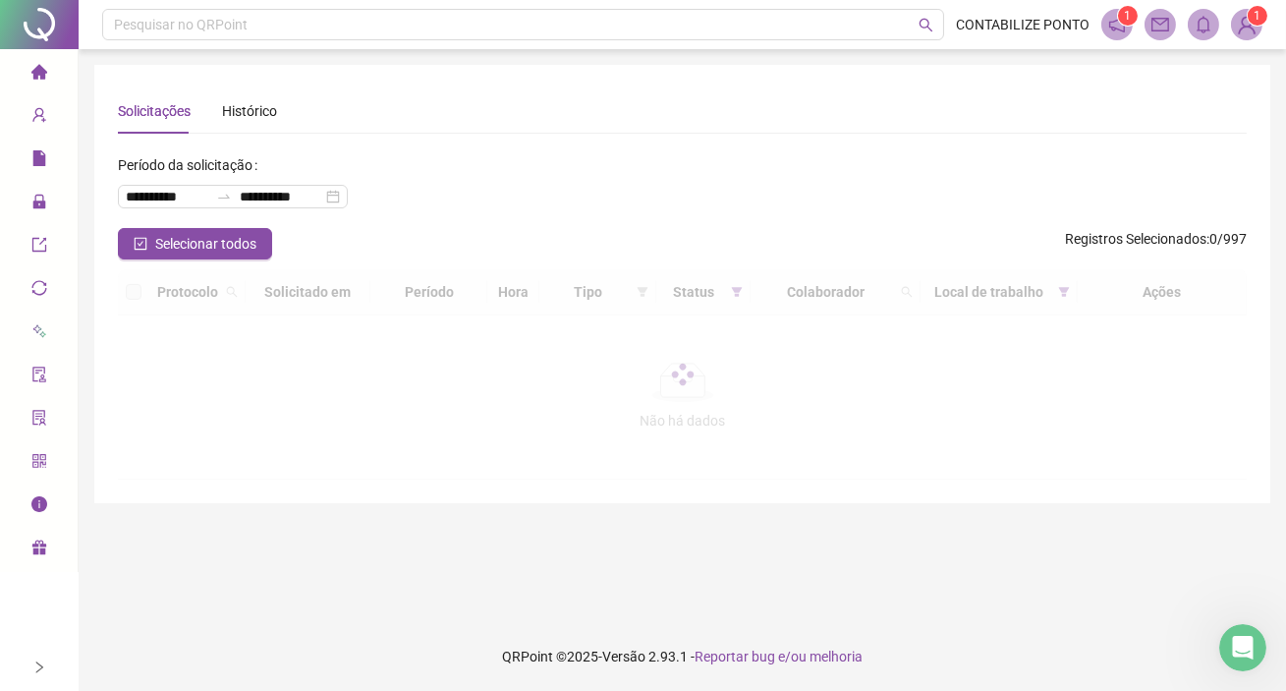
click at [789, 132] on div "Aceitar solicitações Deseja realmente aceitar todas as solicitações? Não Sim" at bounding box center [643, 345] width 1286 height 691
